Goal: Navigation & Orientation: Find specific page/section

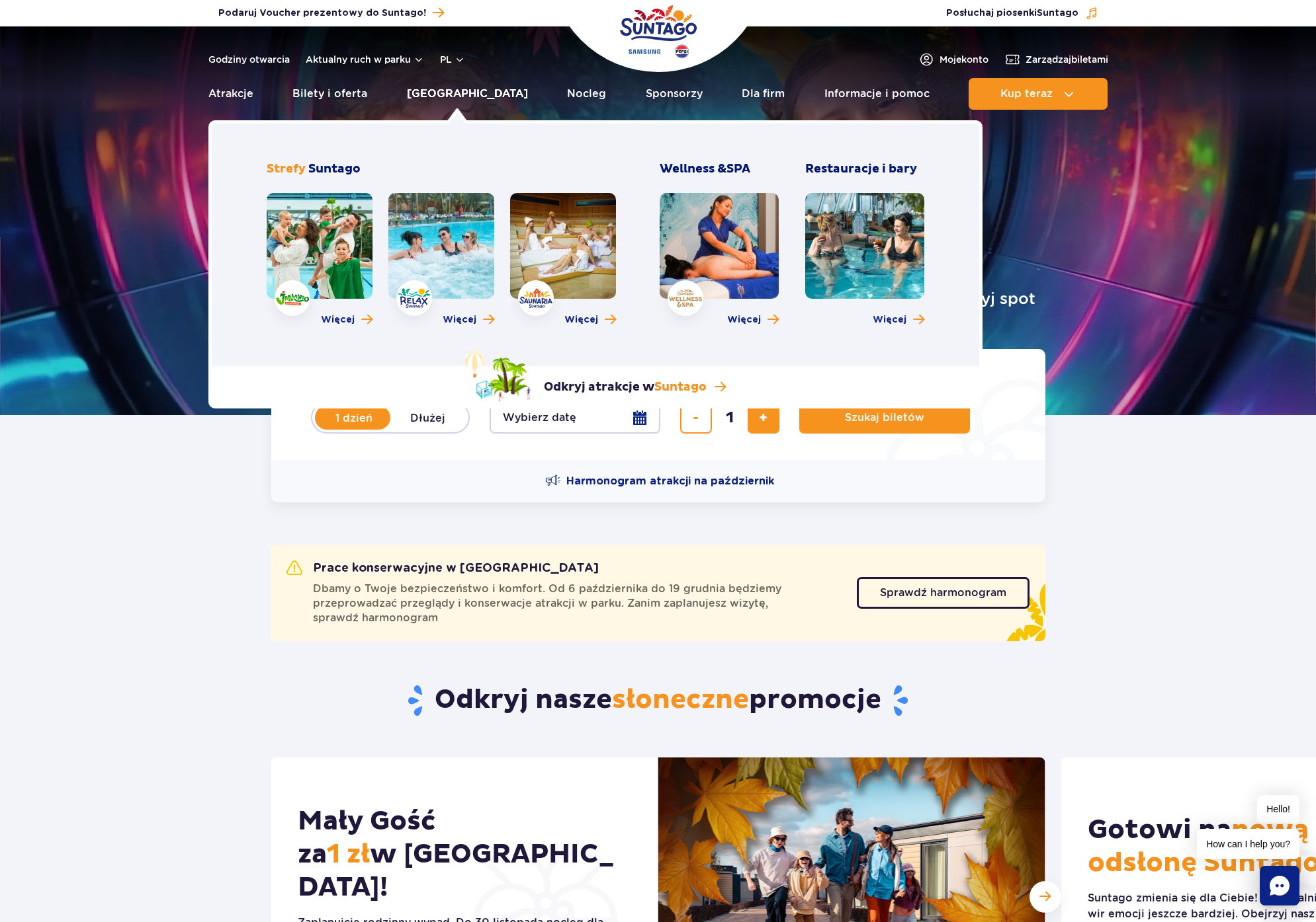
click at [447, 92] on link "[GEOGRAPHIC_DATA]" at bounding box center [467, 94] width 121 height 31
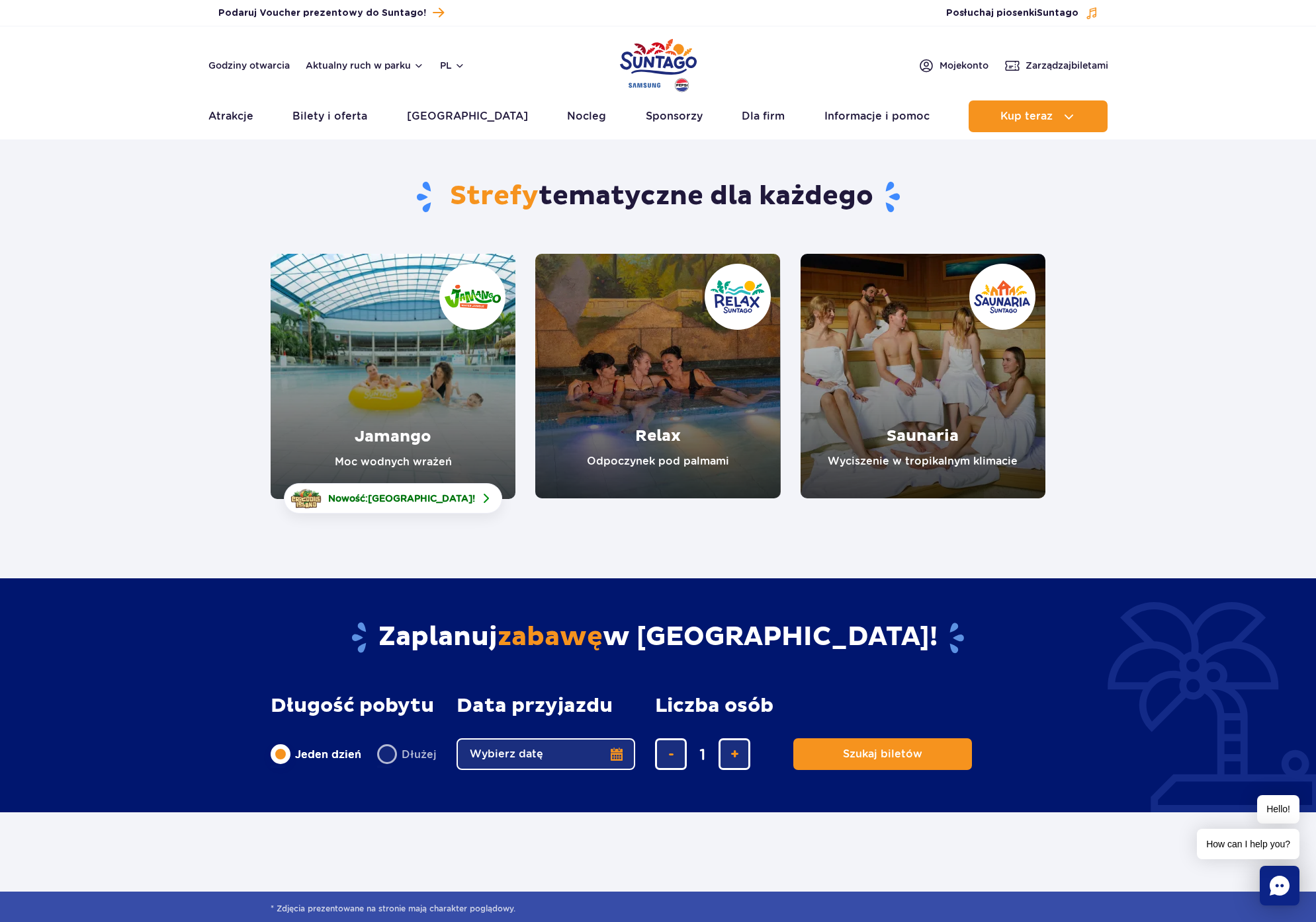
click at [681, 333] on link "Relax" at bounding box center [657, 376] width 244 height 244
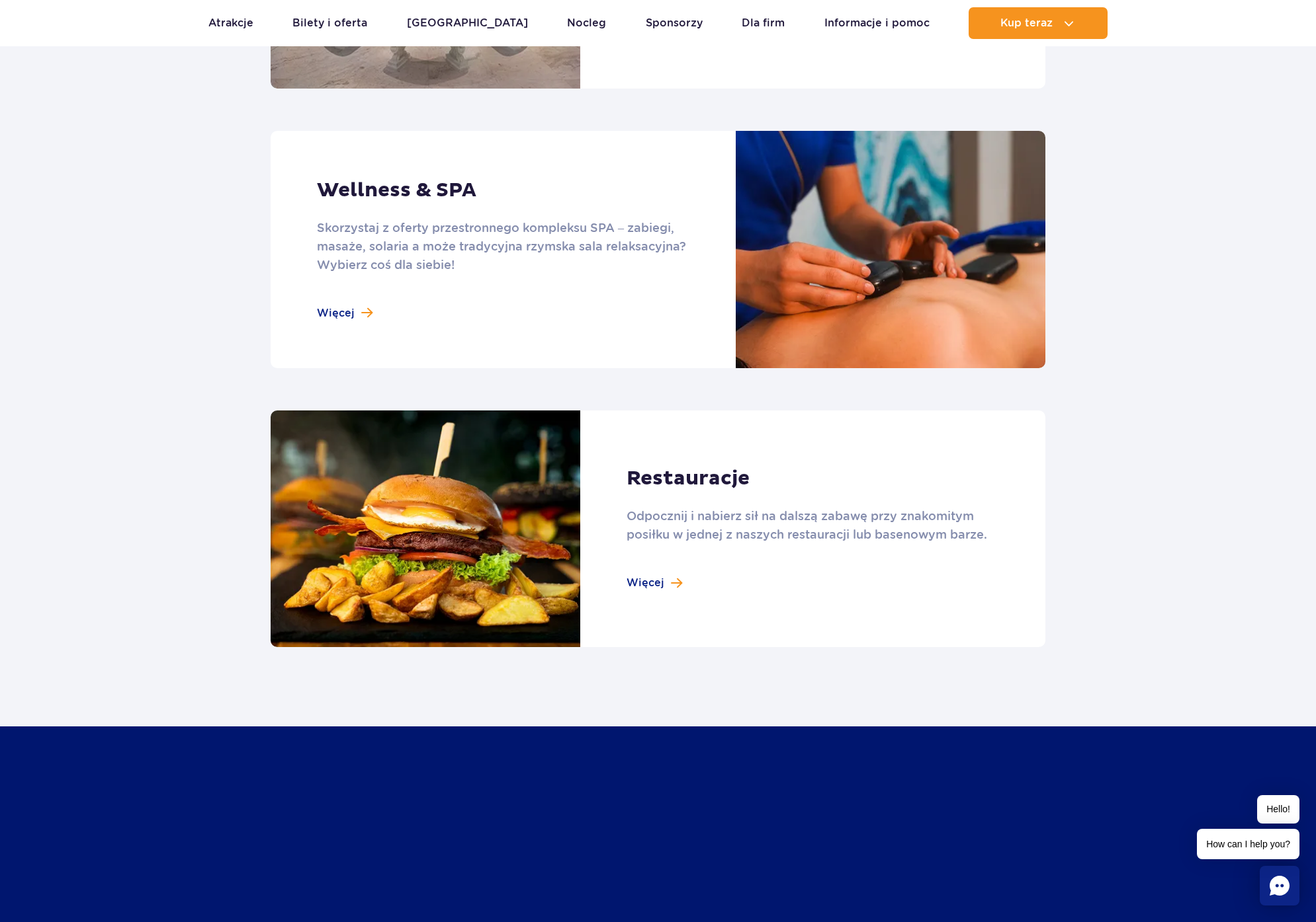
scroll to position [1357, 0]
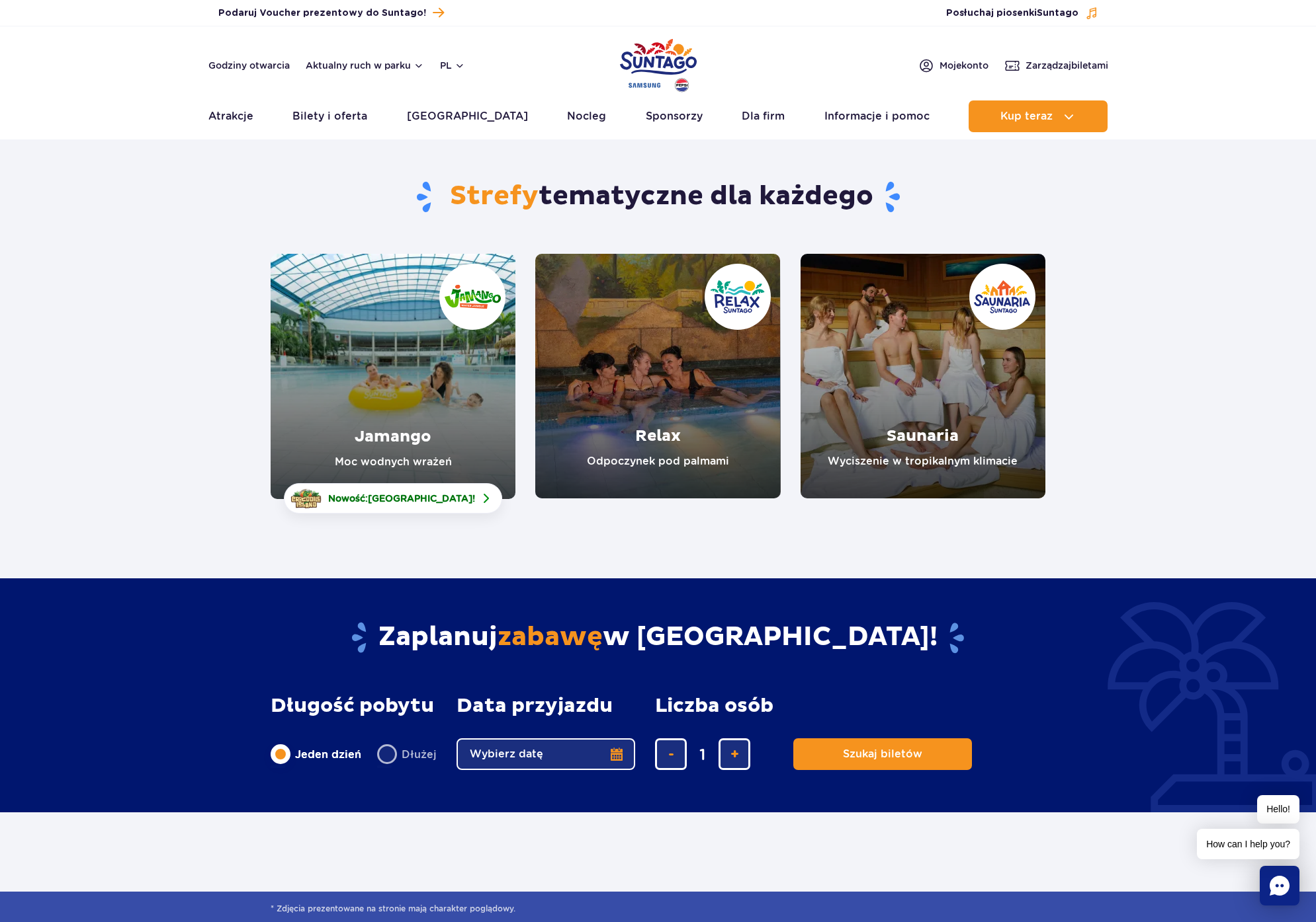
click at [697, 466] on link "Relax" at bounding box center [657, 376] width 244 height 244
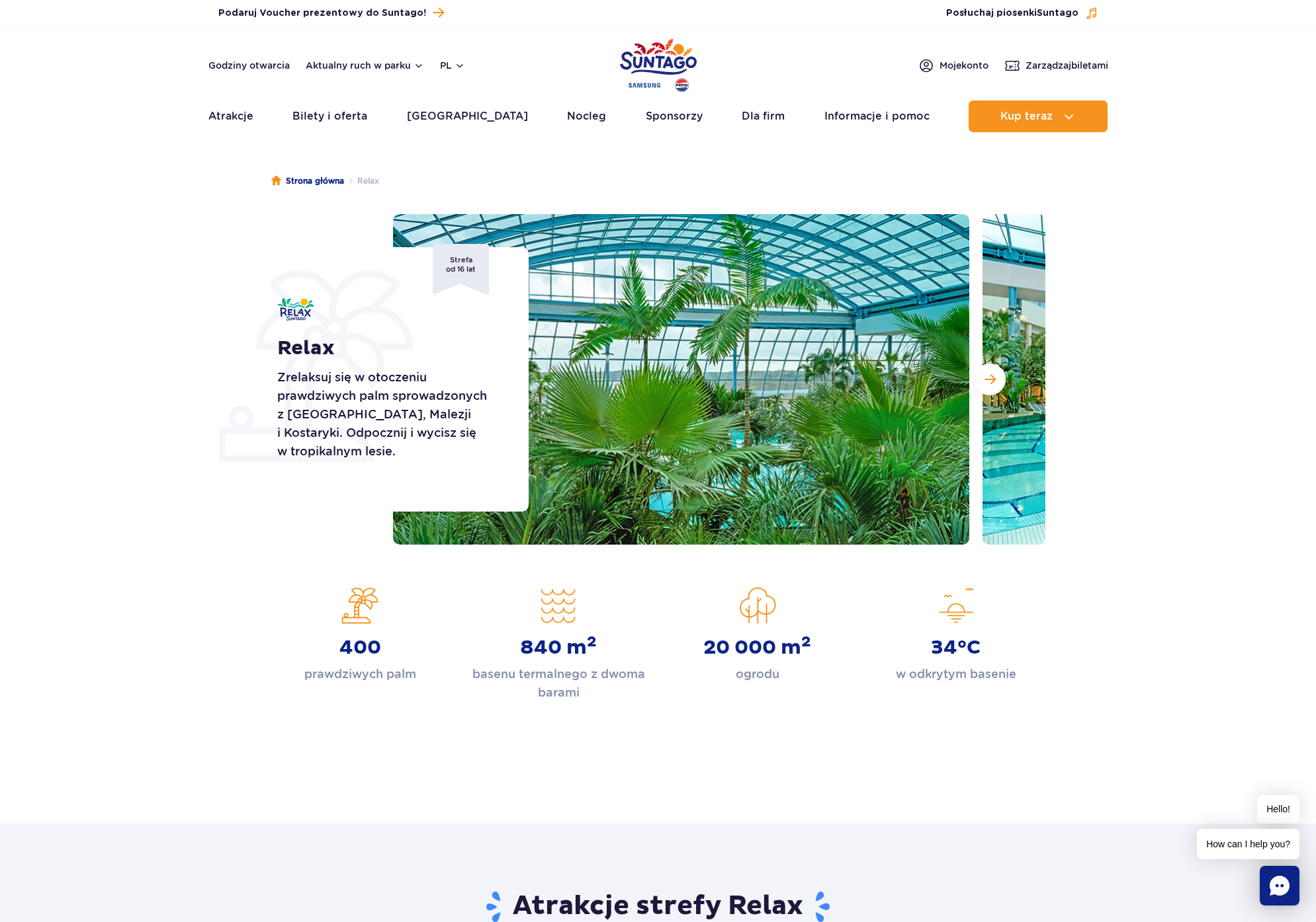
click at [666, 80] on img "Park of Poland" at bounding box center [658, 66] width 77 height 61
